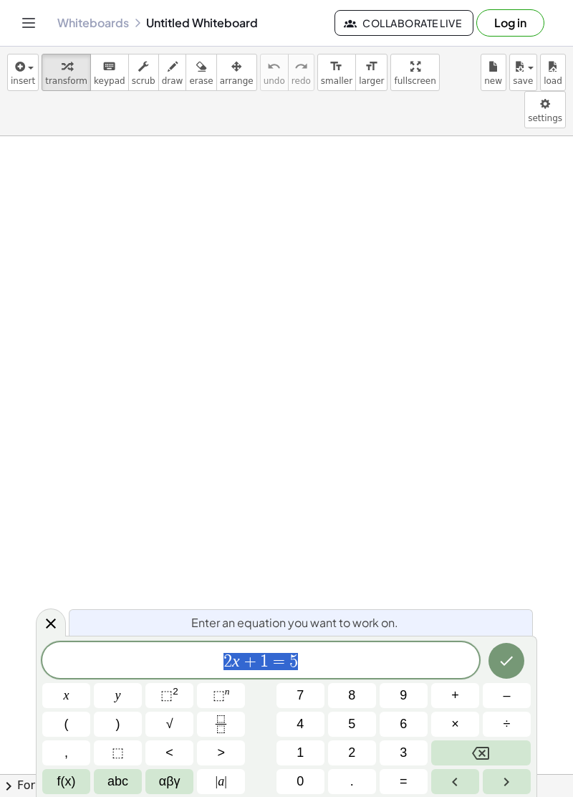
click at [513, 661] on icon "Done" at bounding box center [506, 660] width 17 height 17
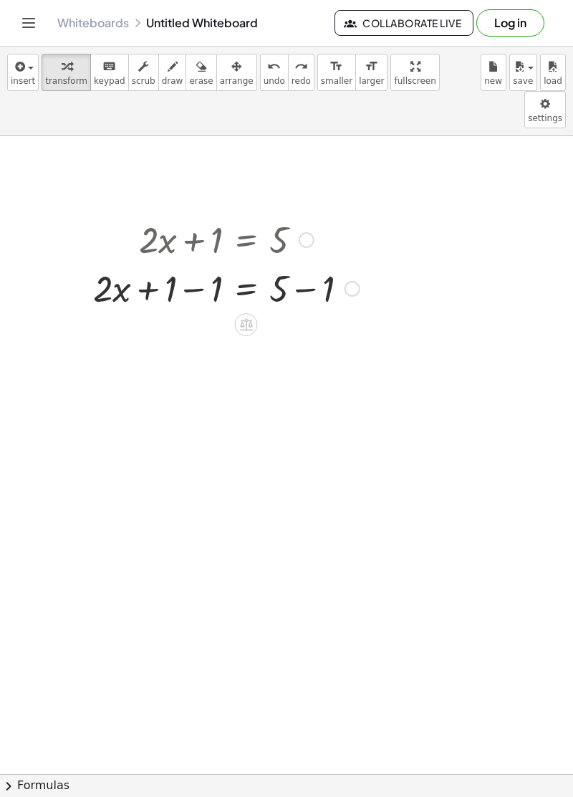
click at [250, 317] on icon at bounding box center [246, 324] width 15 height 15
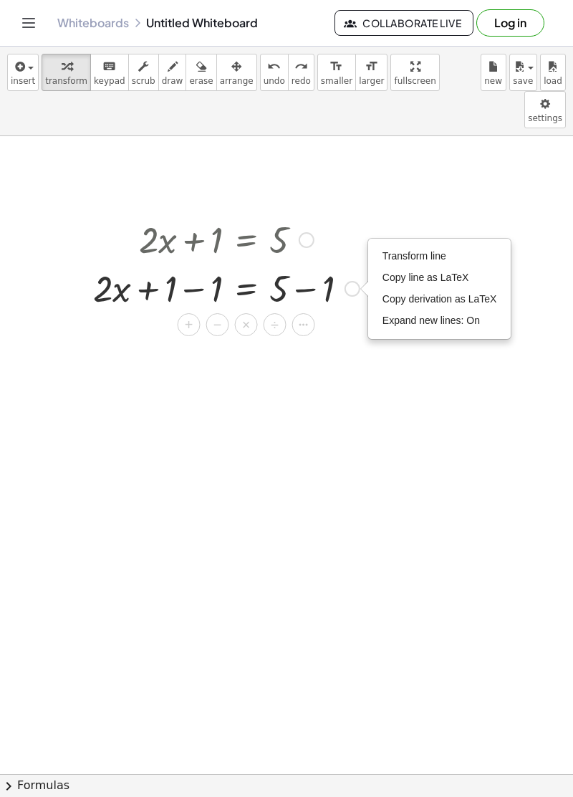
click at [302, 318] on icon at bounding box center [303, 324] width 13 height 13
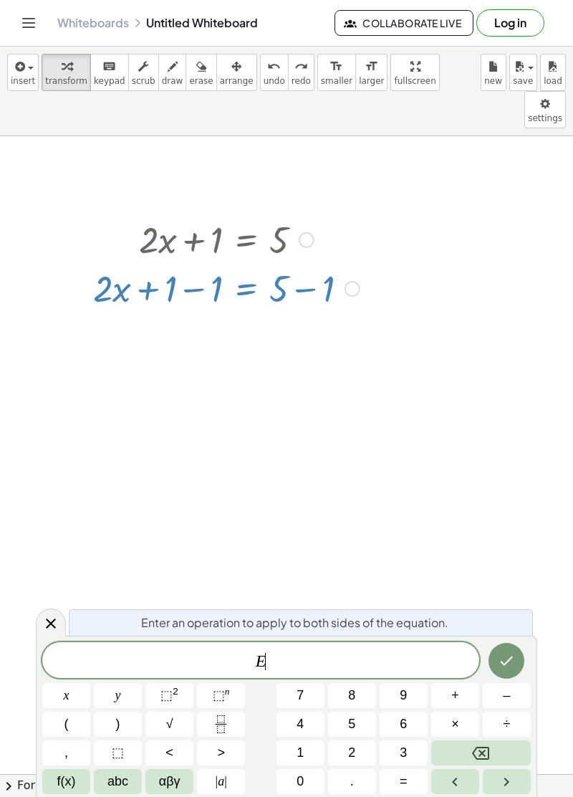
click at [452, 777] on icon "Left arrow" at bounding box center [454, 781] width 17 height 17
click at [417, 777] on button "=" at bounding box center [404, 781] width 48 height 25
click at [479, 751] on icon "Backspace" at bounding box center [480, 752] width 17 height 17
click at [381, 650] on div "​ E" at bounding box center [260, 660] width 437 height 36
click at [494, 752] on button "Backspace" at bounding box center [481, 752] width 100 height 25
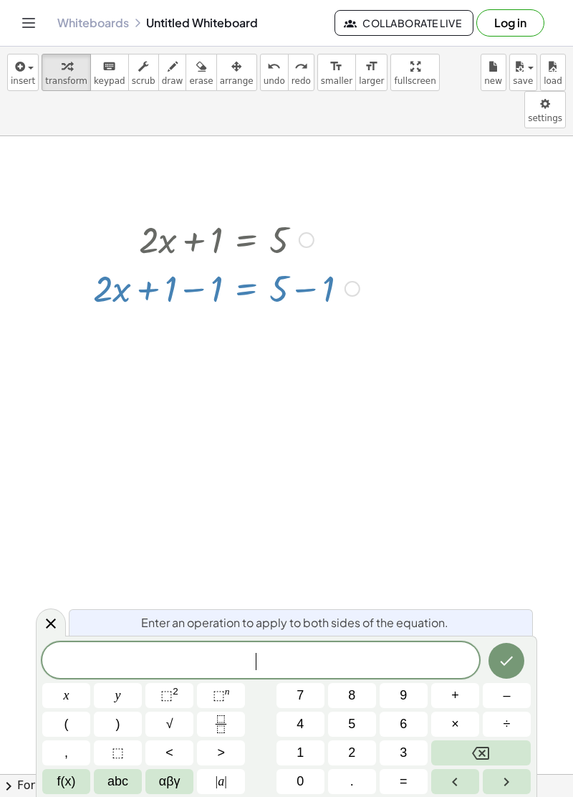
click at [490, 747] on button "Backspace" at bounding box center [481, 752] width 100 height 25
click at [503, 662] on icon "Done" at bounding box center [507, 660] width 13 height 9
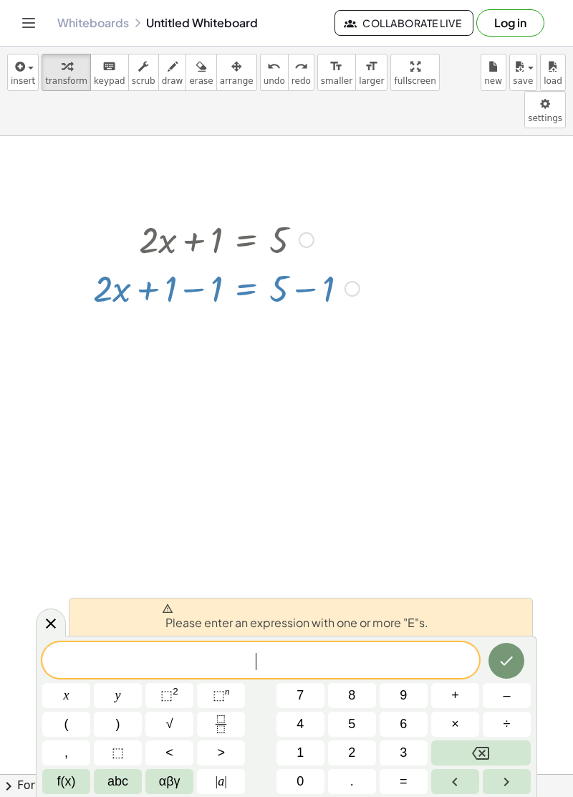
click at [483, 751] on icon "Backspace" at bounding box center [480, 752] width 17 height 17
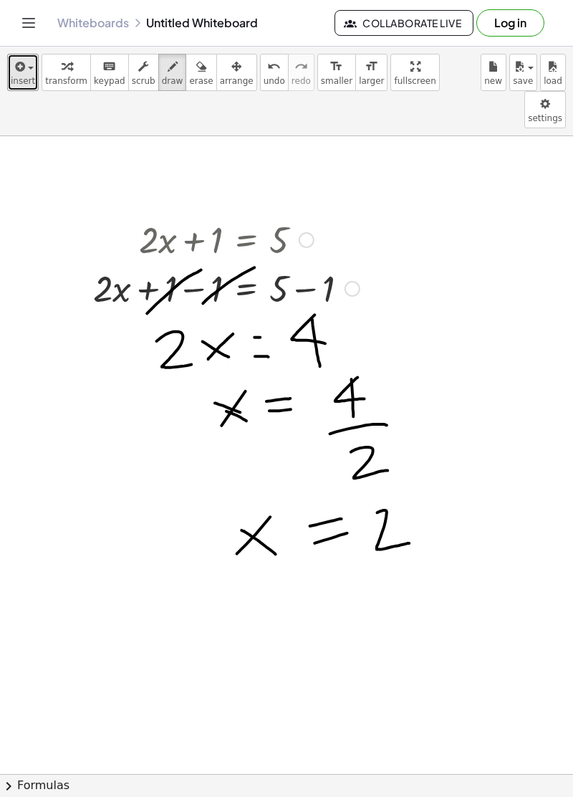
click at [26, 76] on span "insert" at bounding box center [23, 81] width 24 height 10
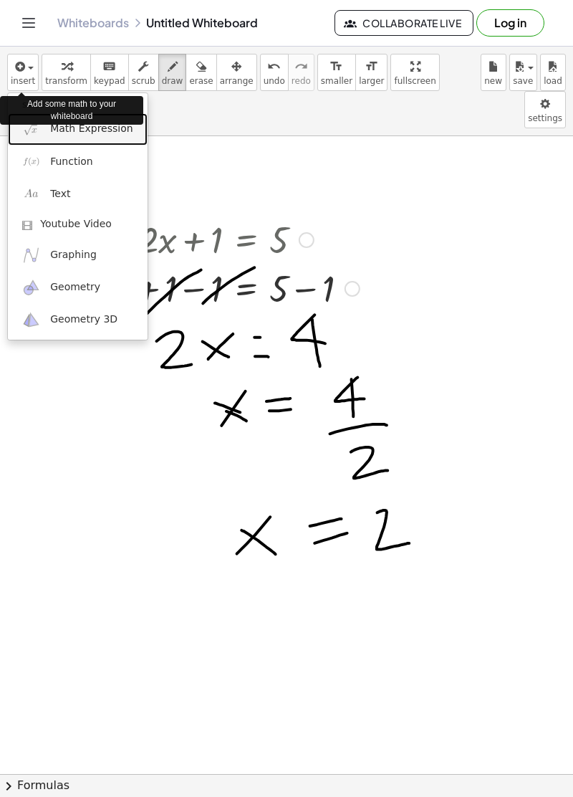
click at [103, 130] on span "Math Expression" at bounding box center [91, 129] width 82 height 14
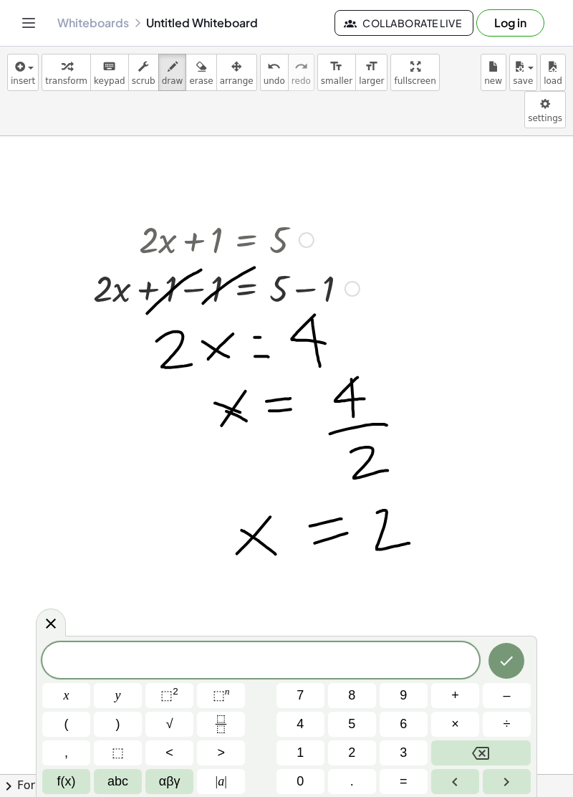
click at [57, 694] on button "x" at bounding box center [66, 695] width 48 height 25
click at [405, 783] on span "=" at bounding box center [404, 781] width 8 height 19
click at [359, 750] on button "2" at bounding box center [352, 752] width 48 height 25
click at [349, 725] on span "5" at bounding box center [351, 723] width 7 height 19
click at [118, 699] on span "y" at bounding box center [118, 695] width 6 height 19
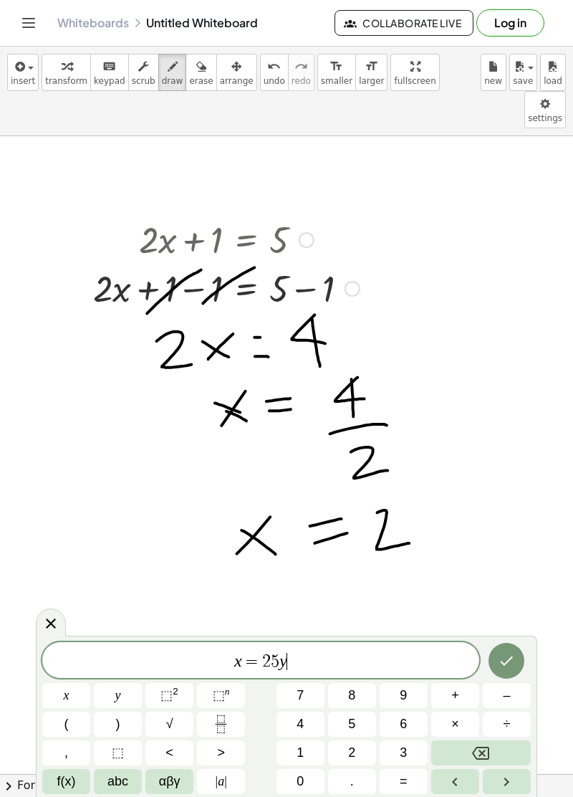
click at [171, 697] on span "⬚" at bounding box center [167, 695] width 12 height 14
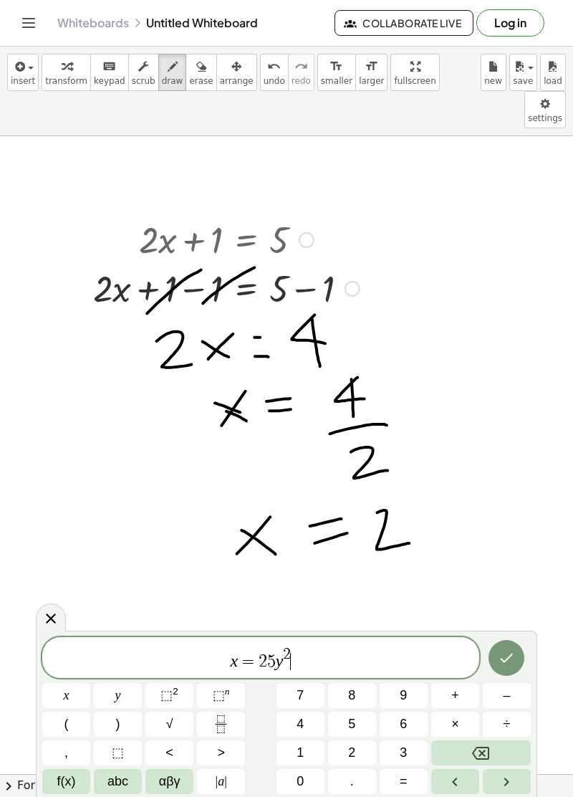
click at [505, 688] on span "–" at bounding box center [506, 695] width 7 height 19
click at [401, 757] on span "3" at bounding box center [403, 752] width 7 height 19
click at [498, 651] on icon "Done" at bounding box center [506, 657] width 17 height 17
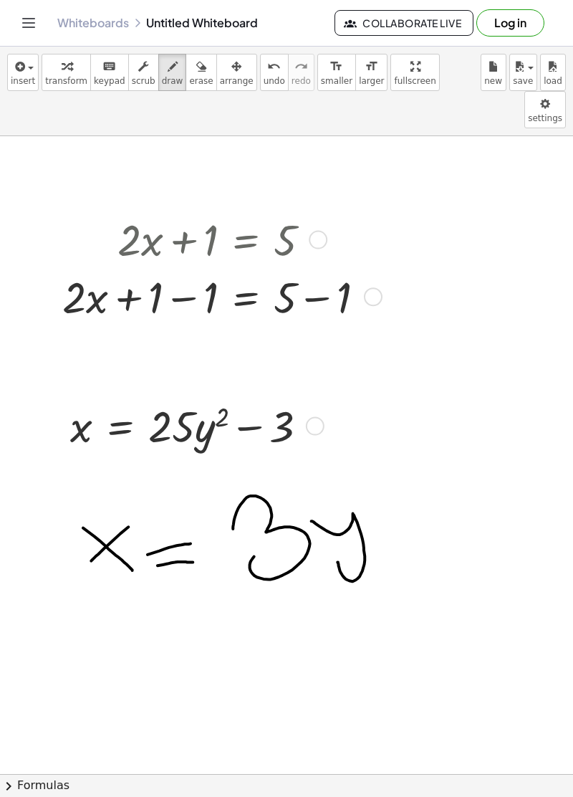
click at [317, 45] on div "Whiteboards Untitled Whiteboard Collaborate Live Log in" at bounding box center [286, 23] width 539 height 46
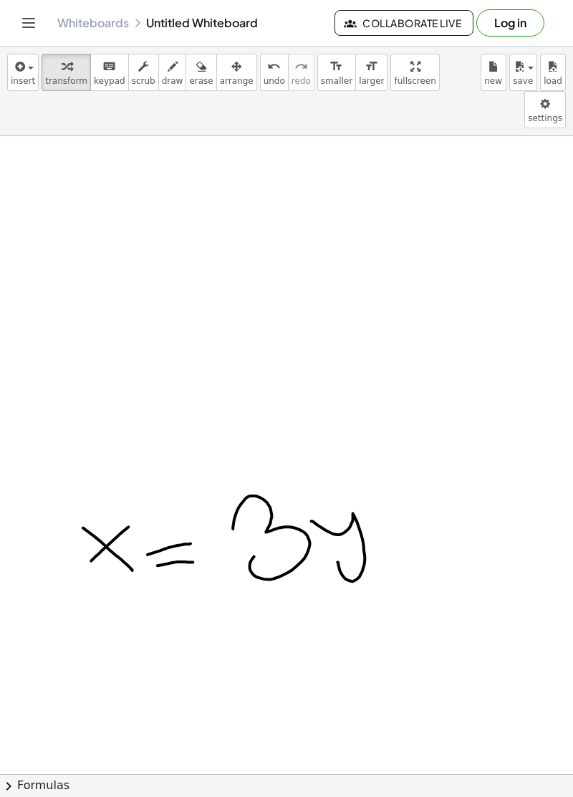
click at [24, 21] on icon "Toggle navigation" at bounding box center [28, 22] width 17 height 17
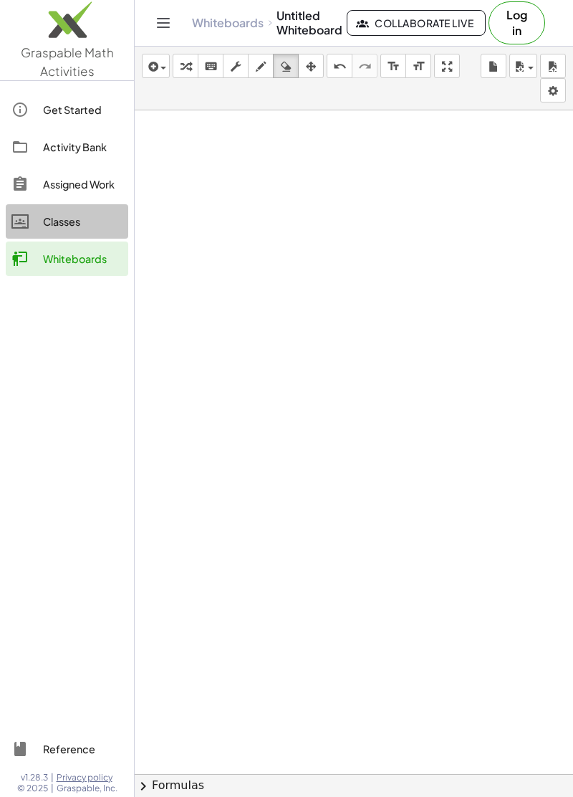
click at [73, 221] on div "Classes" at bounding box center [83, 221] width 80 height 17
